Goal: Navigation & Orientation: Find specific page/section

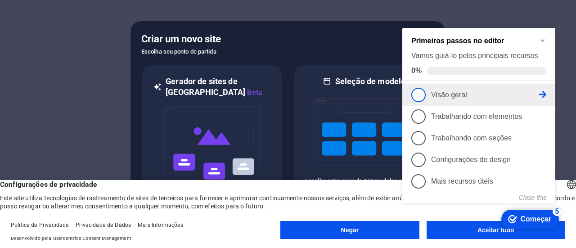
click at [463, 94] on font "Visão geral" at bounding box center [449, 95] width 36 height 8
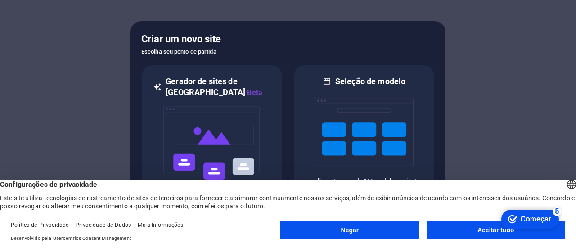
click at [480, 229] on font "Aceitar tudo" at bounding box center [495, 229] width 37 height 7
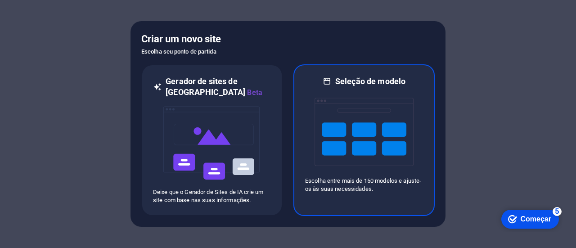
click at [395, 123] on img at bounding box center [364, 132] width 99 height 90
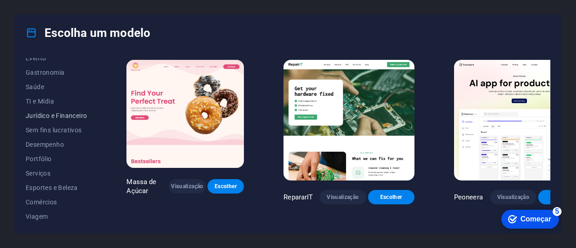
scroll to position [195, 0]
click at [40, 185] on font "Comércios" at bounding box center [41, 186] width 31 height 7
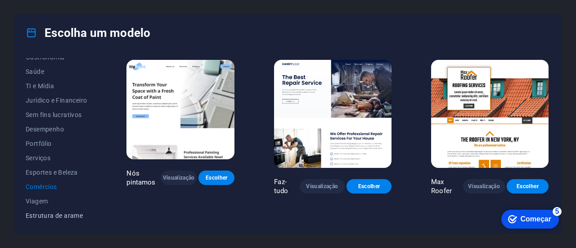
click at [54, 216] on font "Estrutura de arame" at bounding box center [54, 215] width 57 height 7
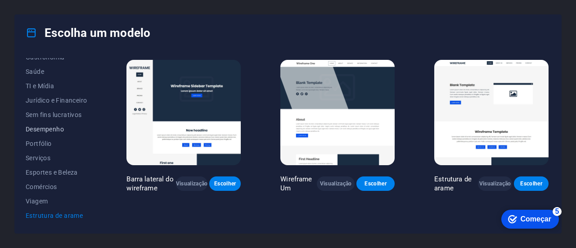
click at [51, 128] on font "Desempenho" at bounding box center [45, 129] width 38 height 7
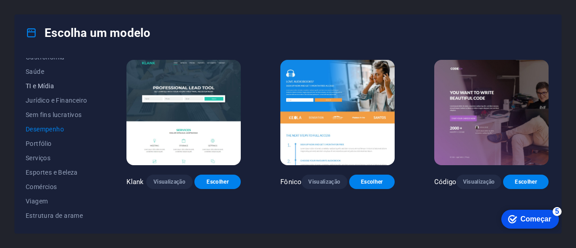
click at [48, 85] on font "TI e Mídia" at bounding box center [40, 85] width 28 height 7
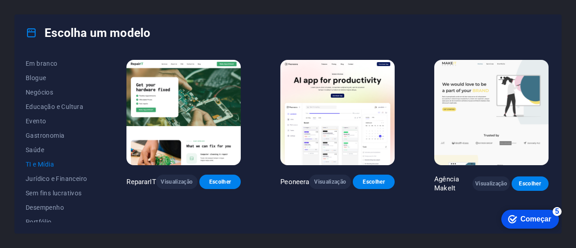
scroll to position [105, 0]
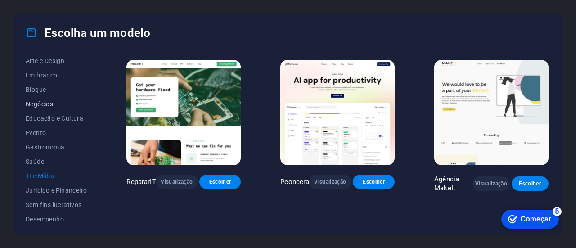
click at [39, 101] on font "Negócios" at bounding box center [39, 103] width 27 height 7
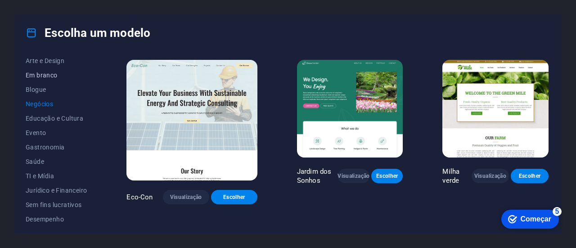
click at [48, 76] on font "Em branco" at bounding box center [42, 75] width 32 height 7
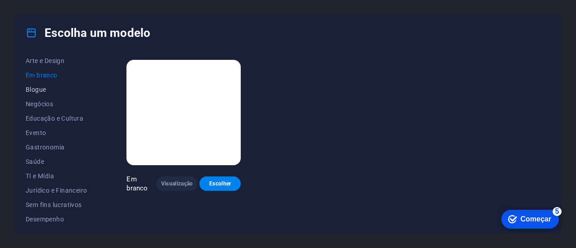
click at [45, 87] on font "Blogue" at bounding box center [36, 89] width 20 height 7
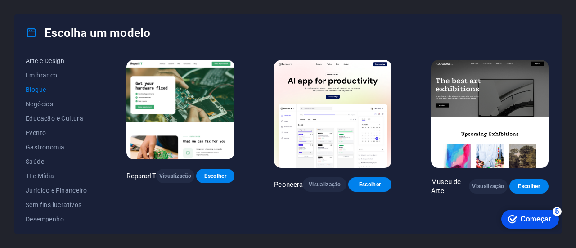
click at [53, 60] on font "Arte e Design" at bounding box center [45, 60] width 39 height 7
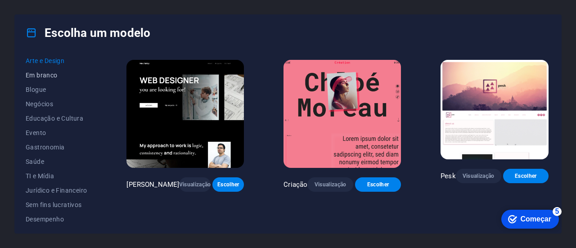
click at [49, 73] on font "Em branco" at bounding box center [42, 75] width 32 height 7
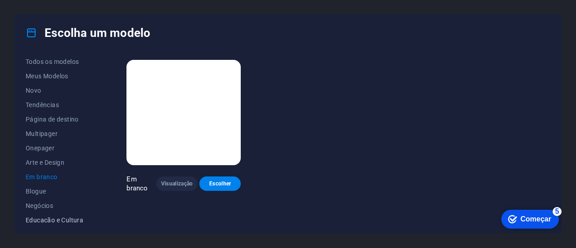
scroll to position [0, 0]
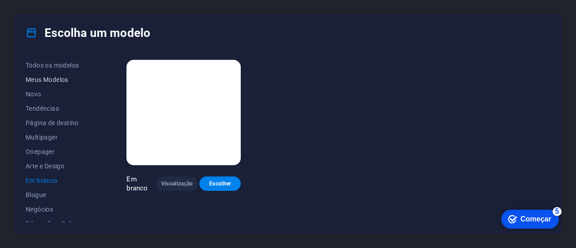
click at [53, 81] on font "Meus Modelos" at bounding box center [47, 79] width 43 height 7
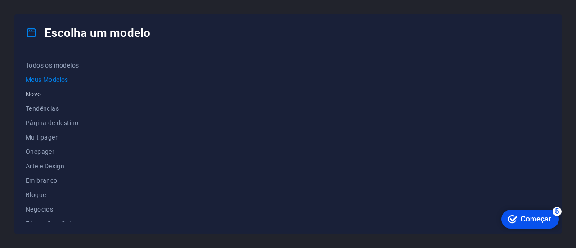
click at [36, 94] on font "Novo" at bounding box center [34, 93] width 16 height 7
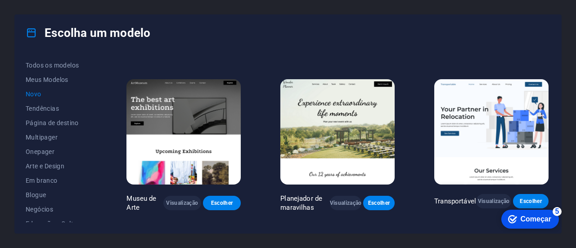
scroll to position [180, 0]
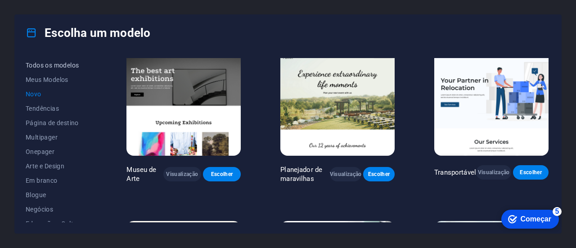
click at [70, 64] on font "Todos os modelos" at bounding box center [52, 65] width 53 height 7
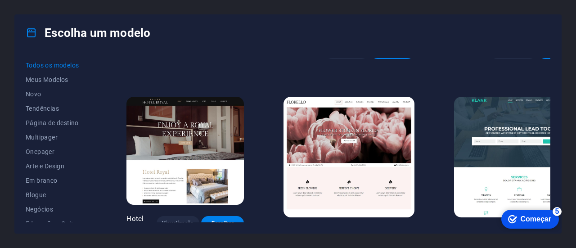
scroll to position [6923, 0]
